Goal: Transaction & Acquisition: Purchase product/service

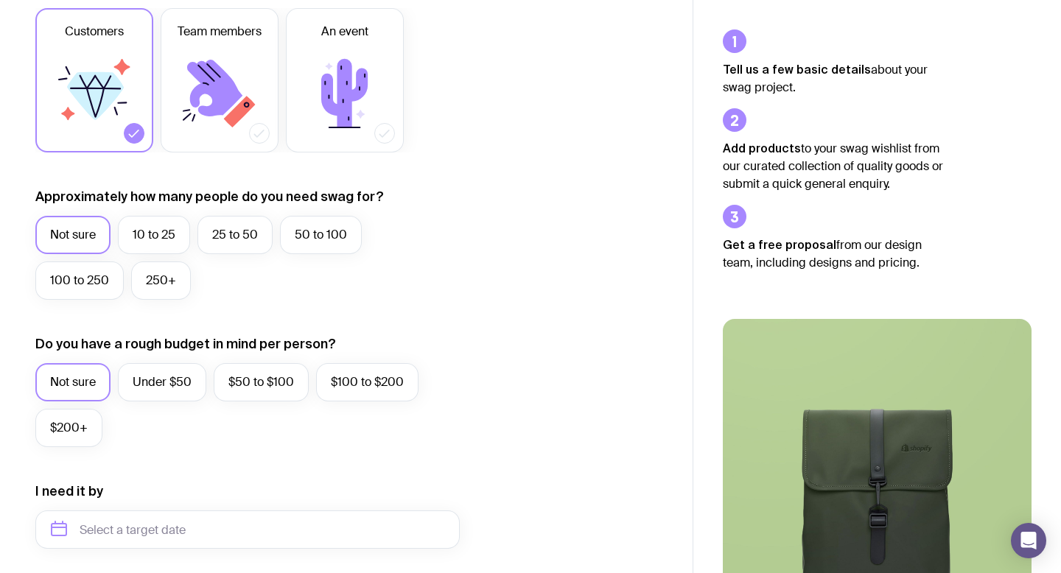
scroll to position [251, 0]
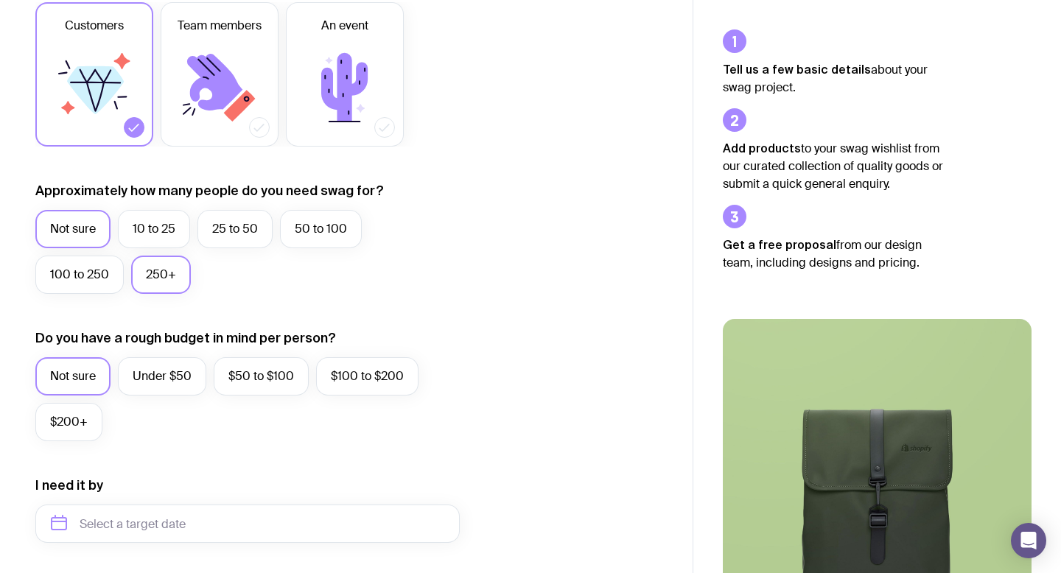
click at [156, 279] on label "250+" at bounding box center [161, 275] width 60 height 38
click at [0, 0] on input "250+" at bounding box center [0, 0] width 0 height 0
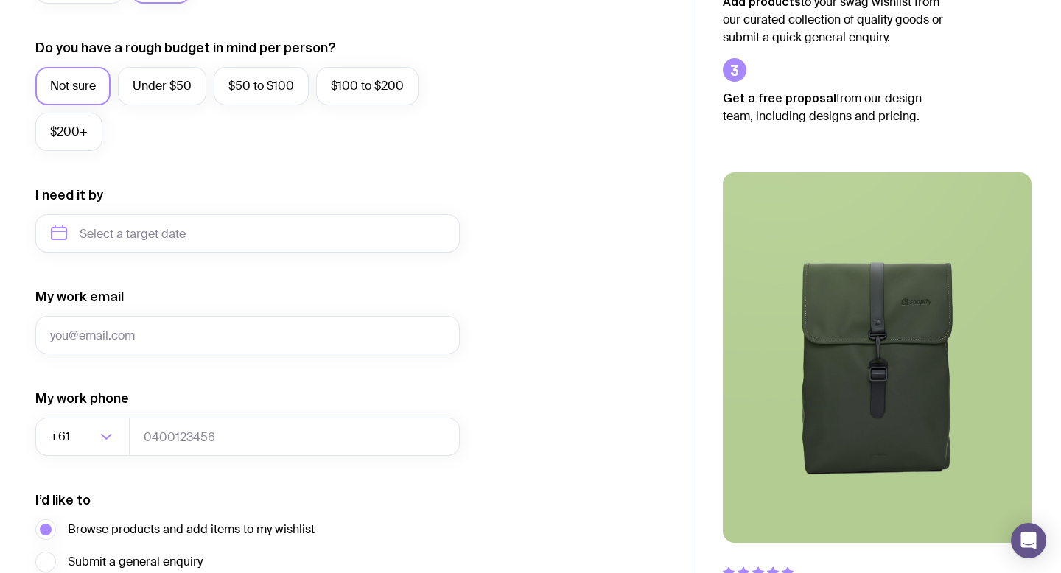
scroll to position [543, 0]
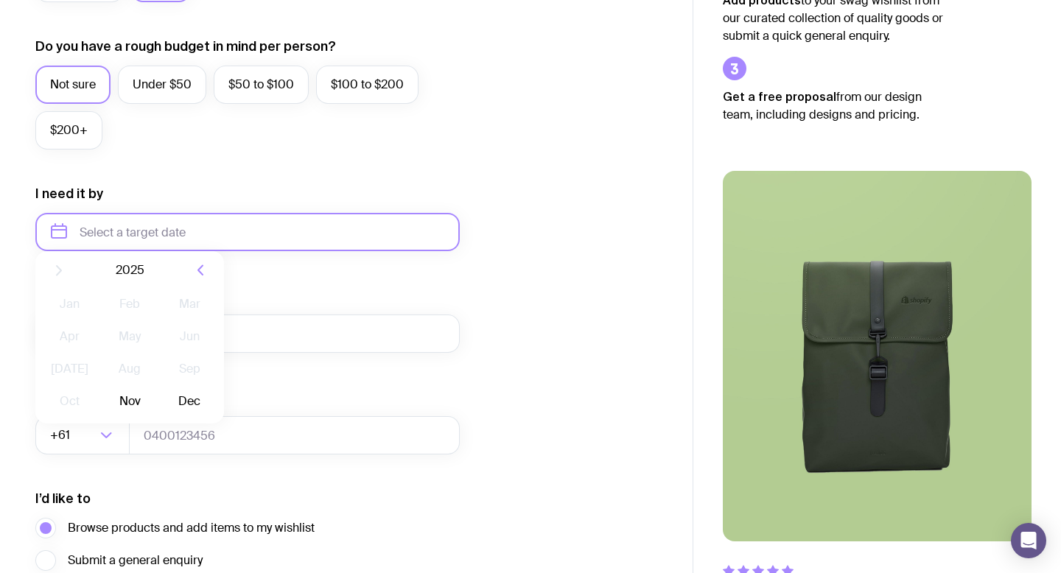
click at [158, 231] on input "text" at bounding box center [247, 232] width 424 height 38
click at [192, 411] on button "Dec" at bounding box center [190, 412] width 54 height 29
type input "[DATE]"
click at [329, 239] on input "[DATE]" at bounding box center [247, 232] width 424 height 38
click at [303, 297] on div "My work email" at bounding box center [247, 320] width 424 height 66
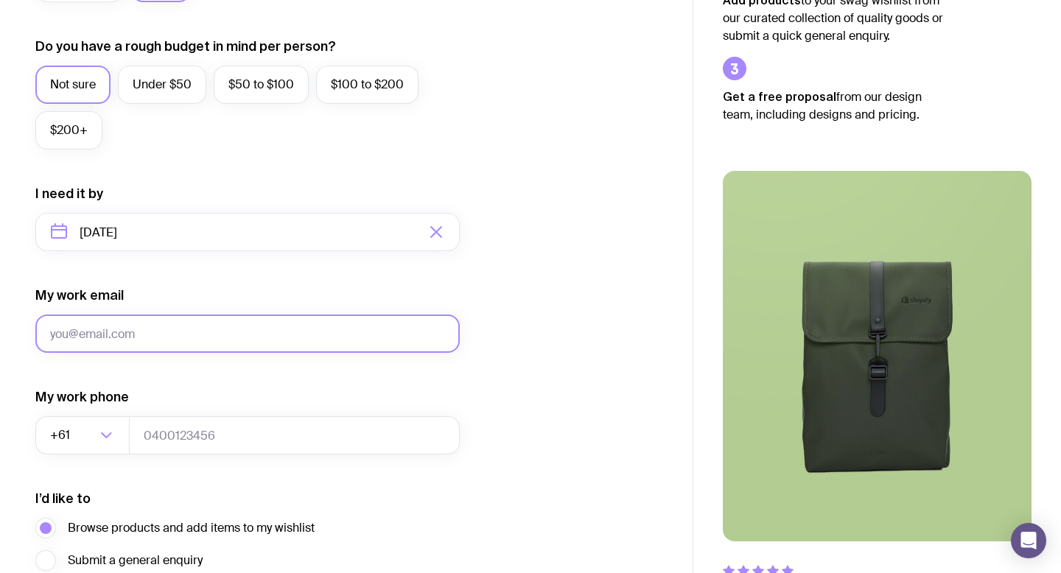
click at [287, 331] on input "My work email" at bounding box center [247, 334] width 424 height 38
type input "[EMAIL_ADDRESS][DOMAIN_NAME]"
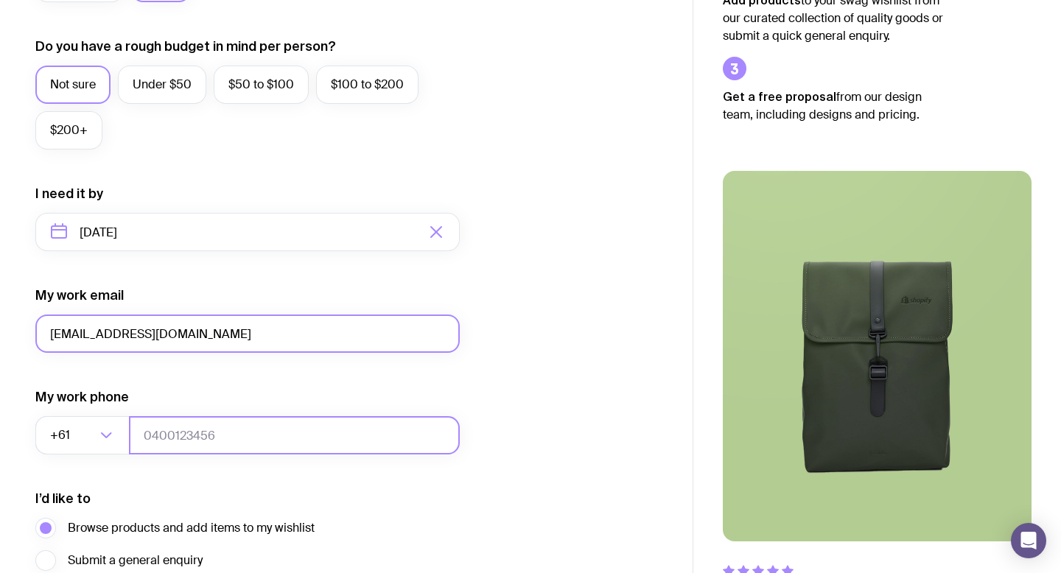
type input "0402750108"
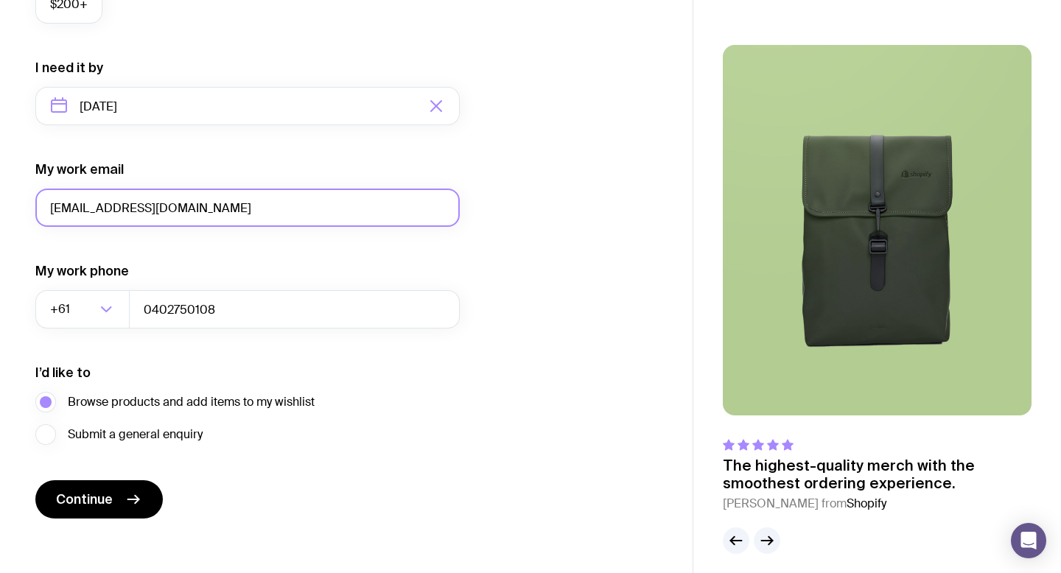
scroll to position [679, 0]
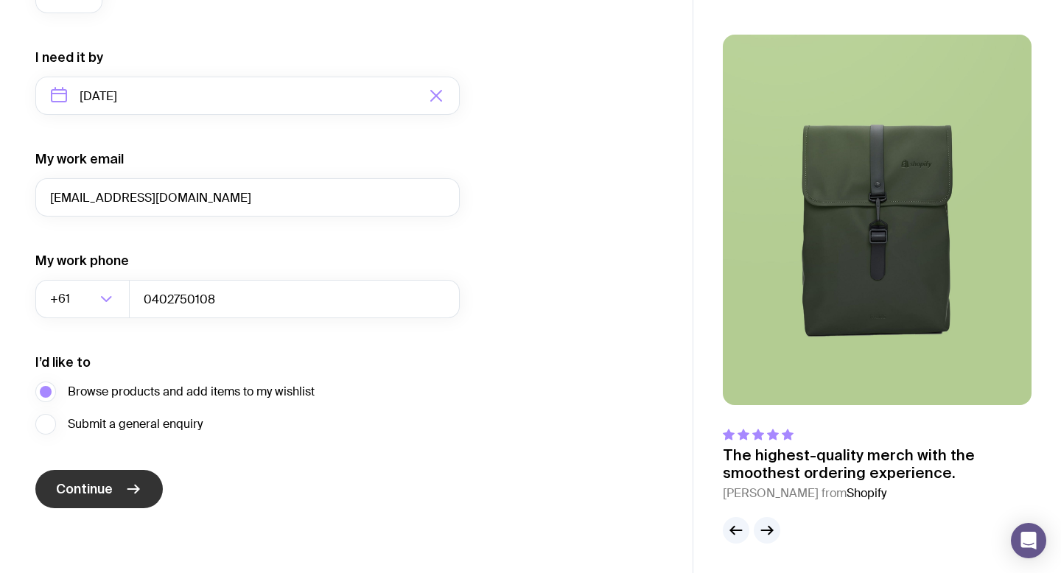
click at [93, 485] on span "Continue" at bounding box center [84, 489] width 57 height 18
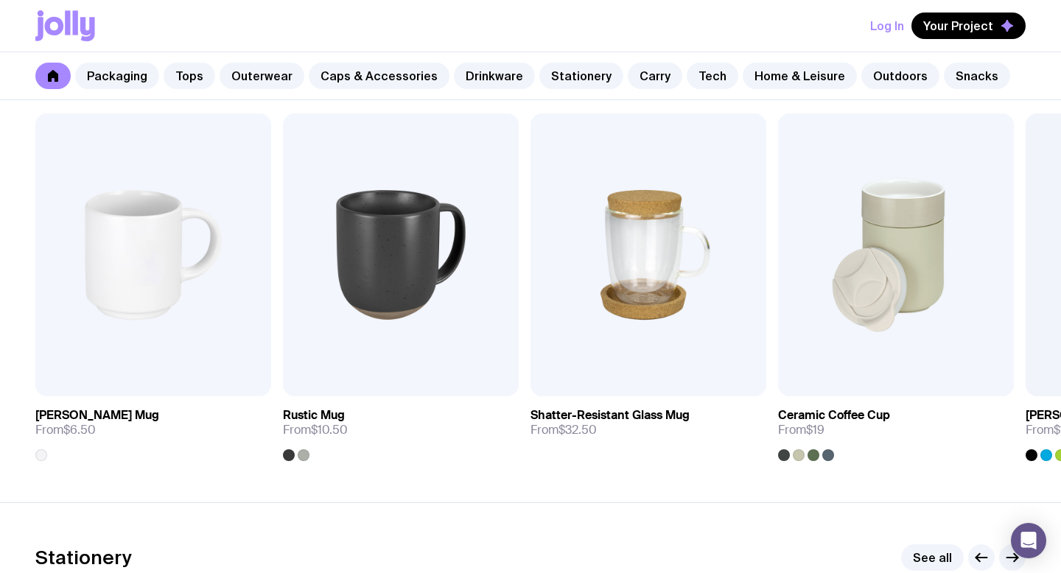
scroll to position [2204, 0]
click at [179, 81] on link "Tops" at bounding box center [190, 76] width 52 height 27
